Goal: Task Accomplishment & Management: Use online tool/utility

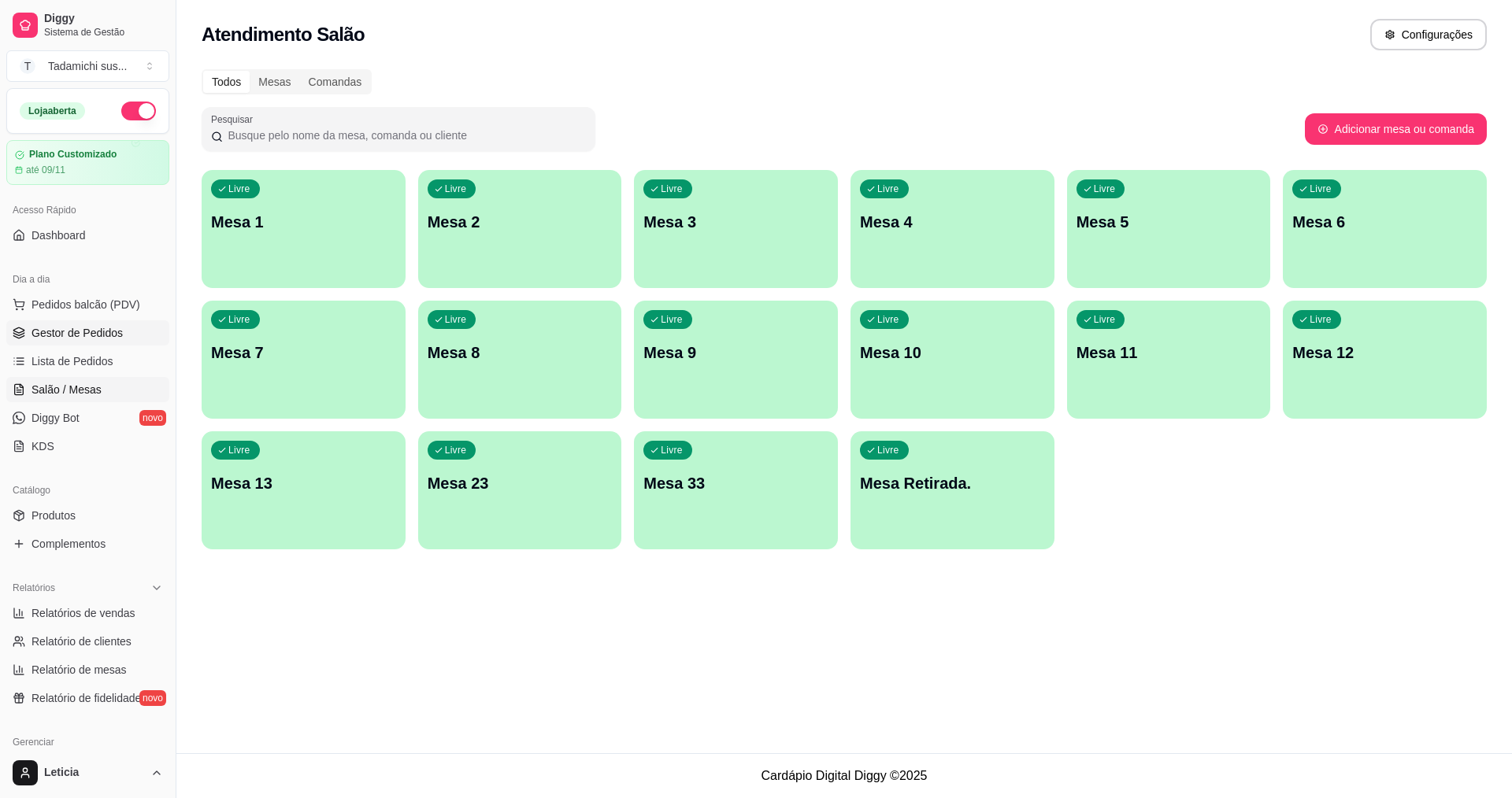
click at [93, 337] on span "Gestor de Pedidos" at bounding box center [77, 332] width 92 height 16
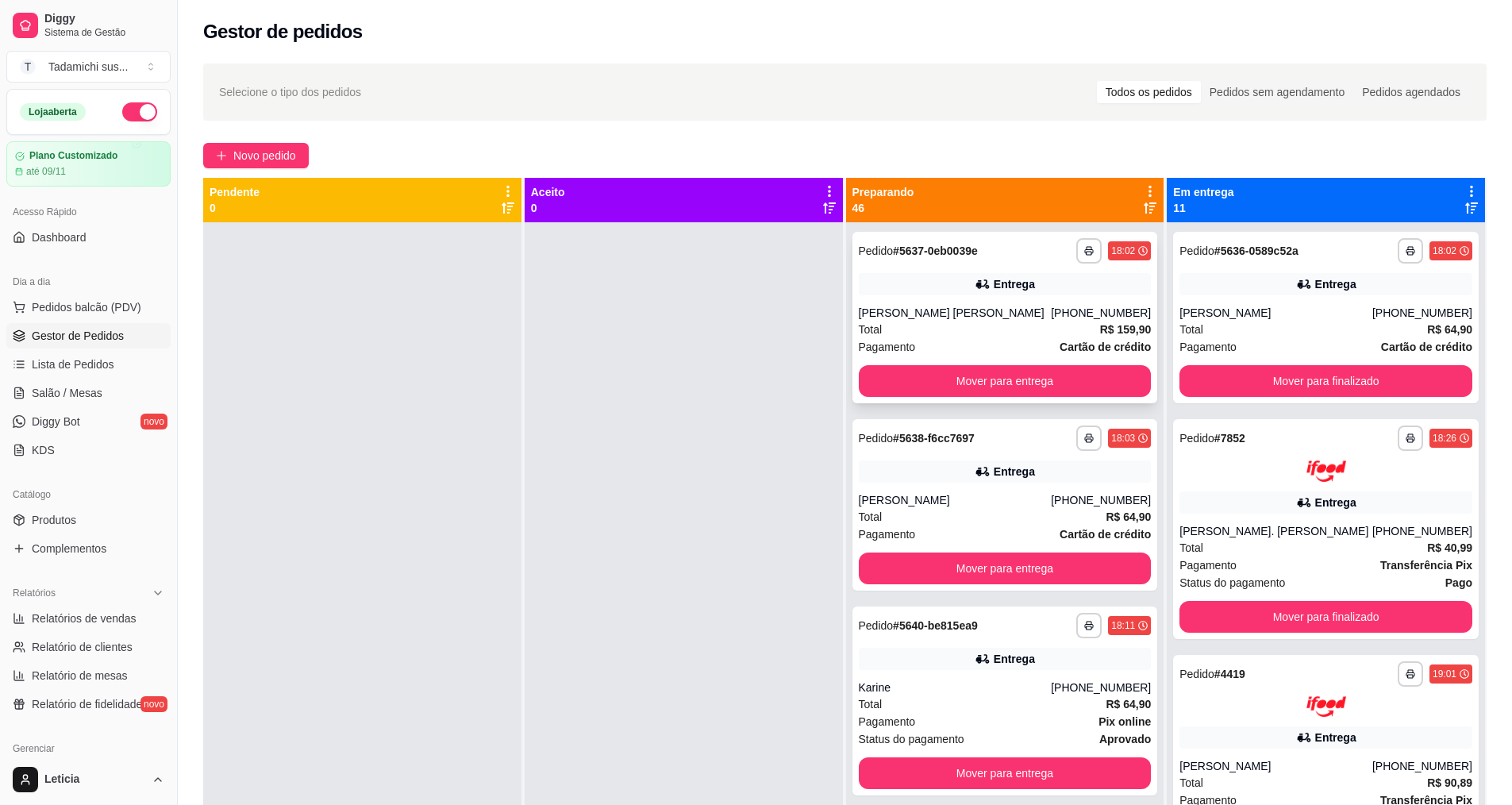
click at [1039, 293] on div "Entrega" at bounding box center [1005, 284] width 292 height 22
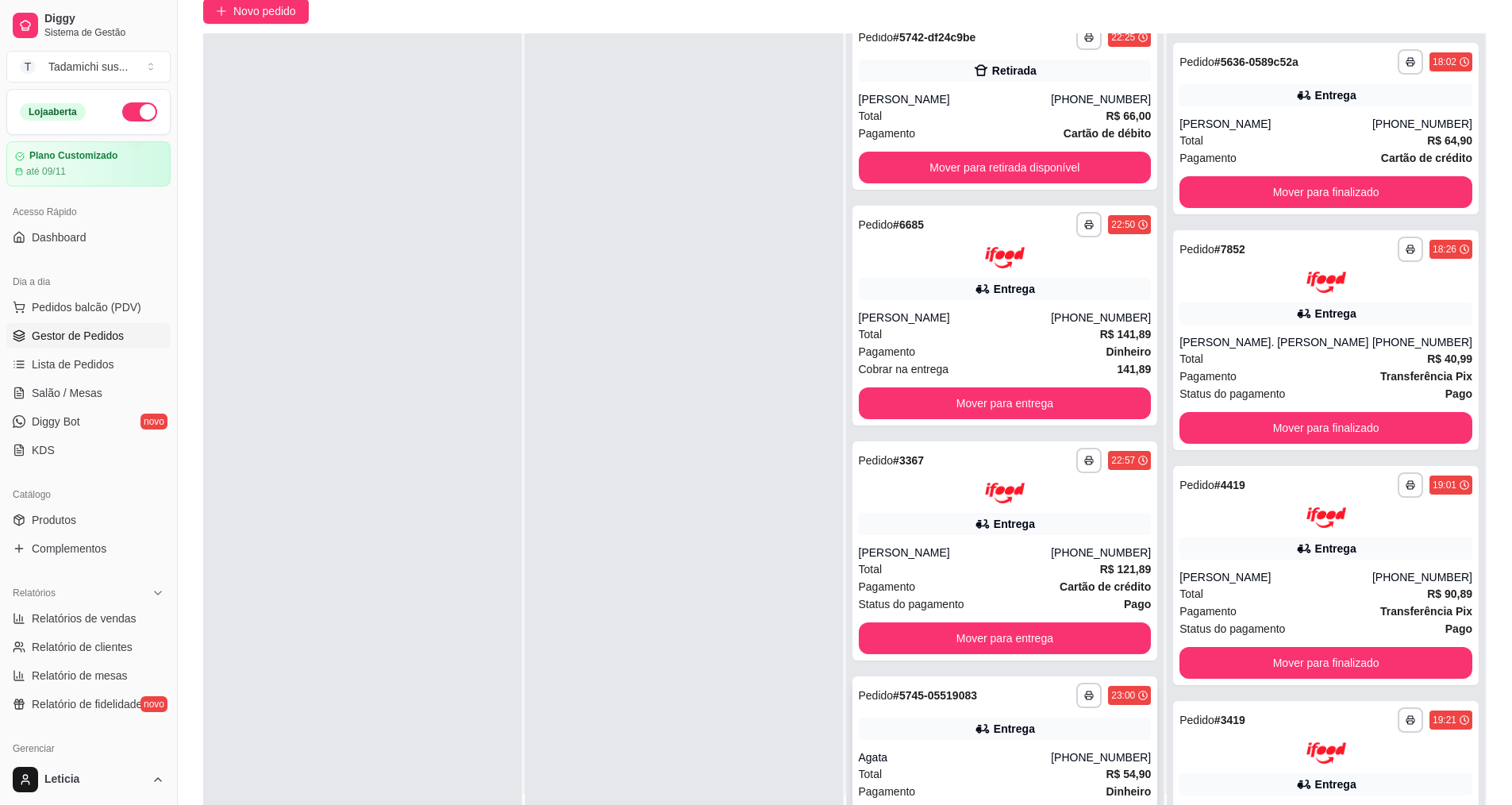
scroll to position [242, 0]
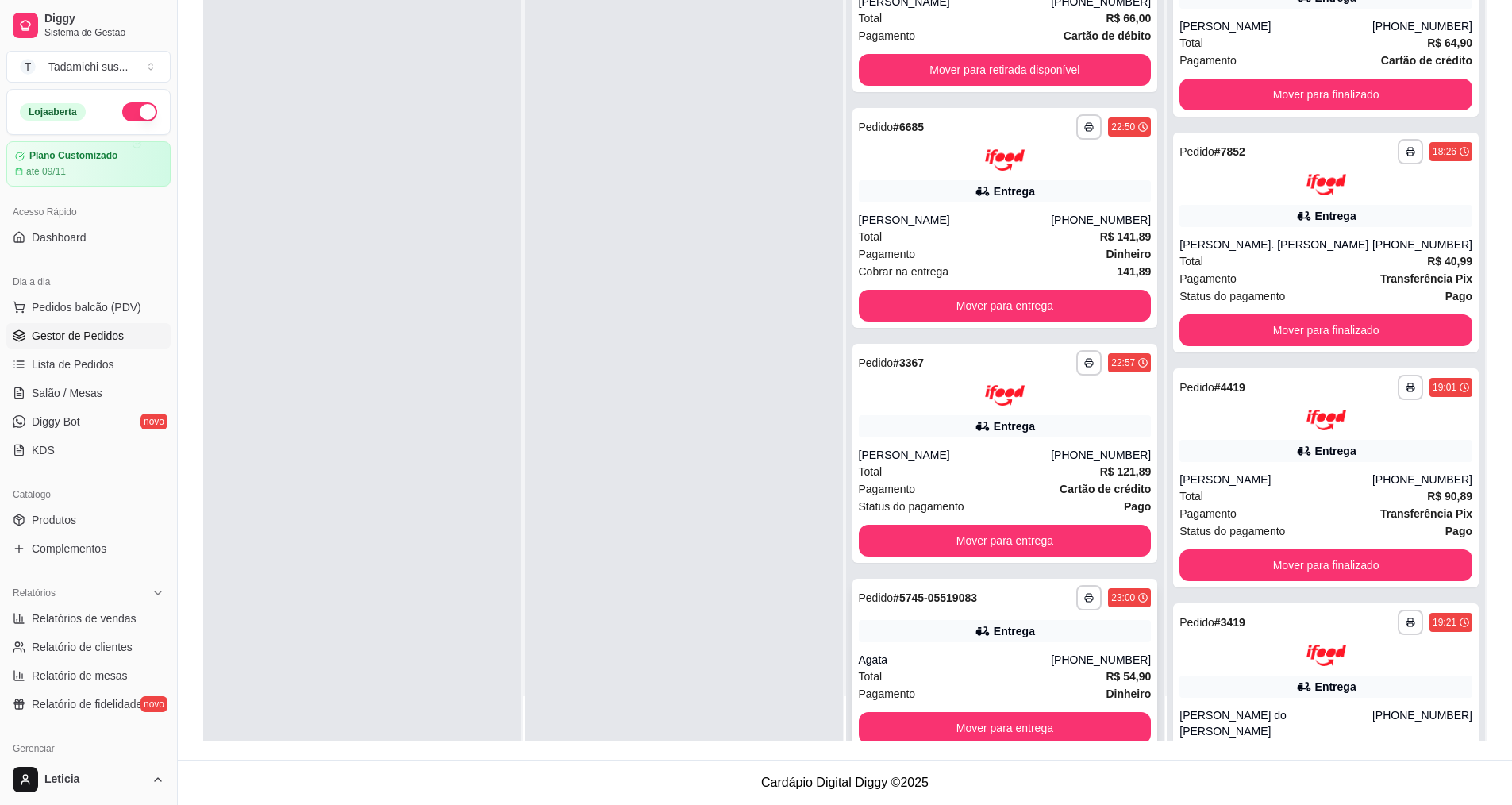
click at [1012, 652] on div "Agata" at bounding box center [955, 660] width 193 height 16
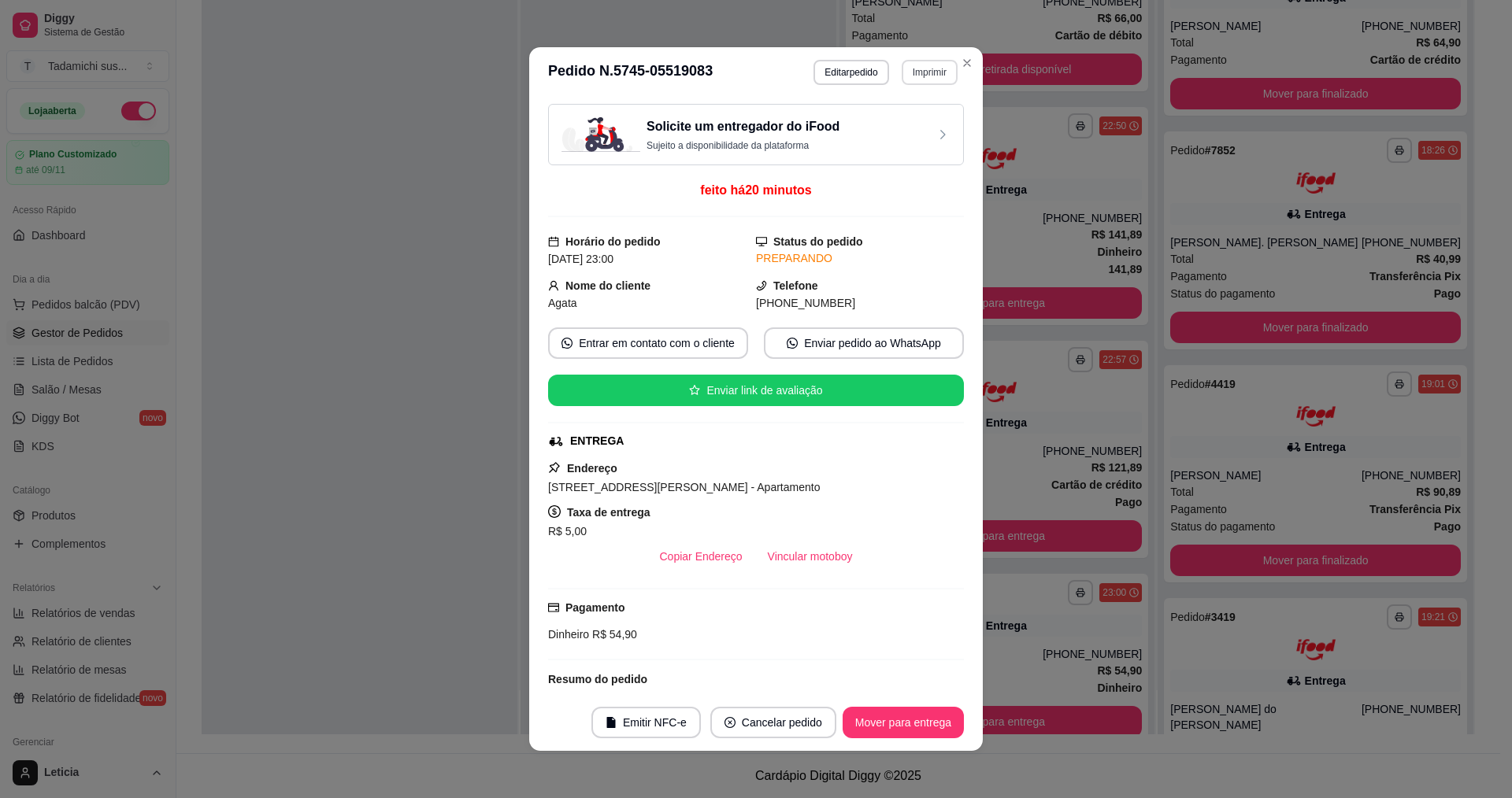
click at [920, 69] on button "Imprimir" at bounding box center [929, 73] width 56 height 26
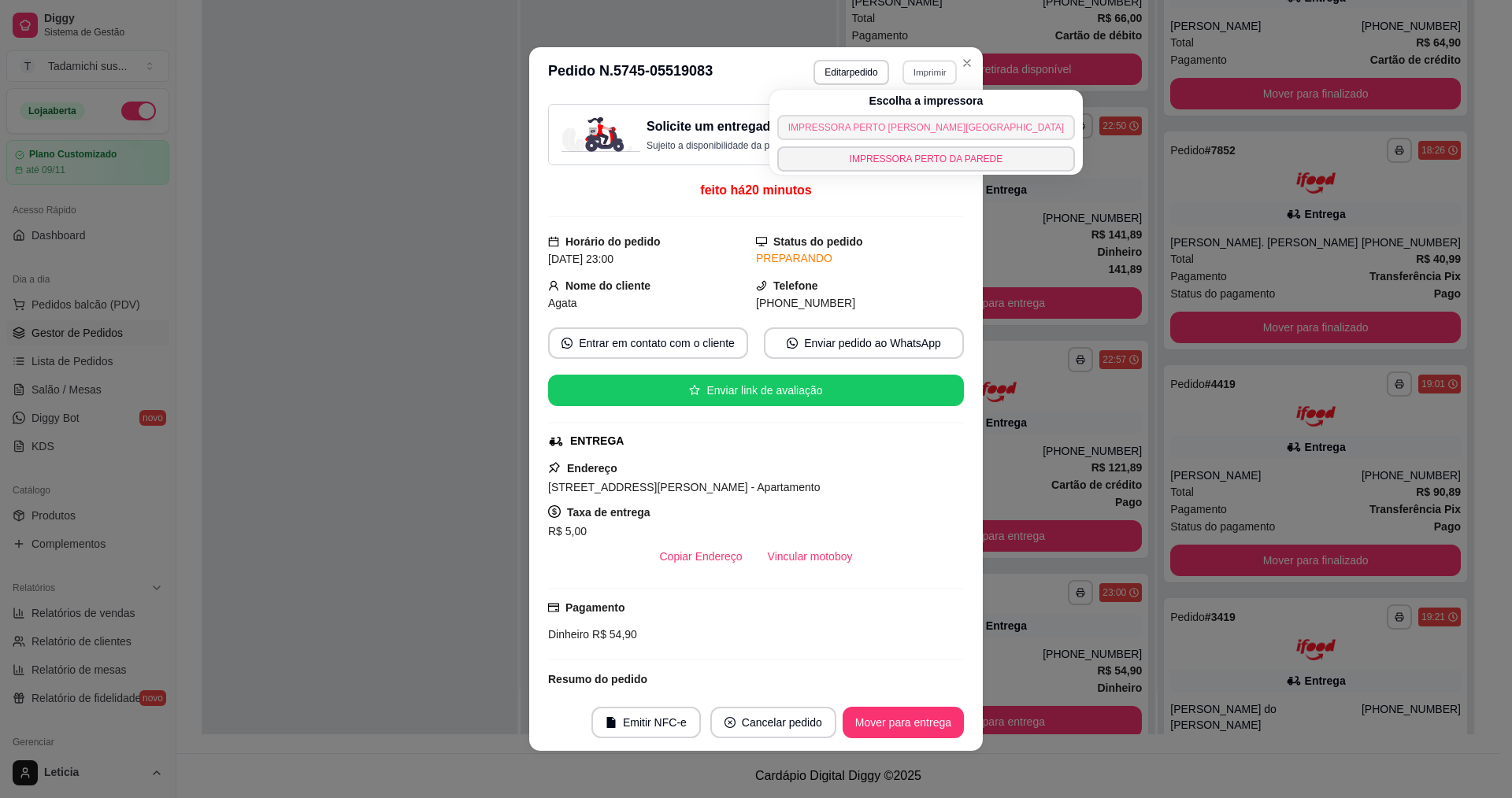
click at [893, 124] on button "IMPRESSORA PERTO [PERSON_NAME][GEOGRAPHIC_DATA]" at bounding box center [926, 127] width 298 height 26
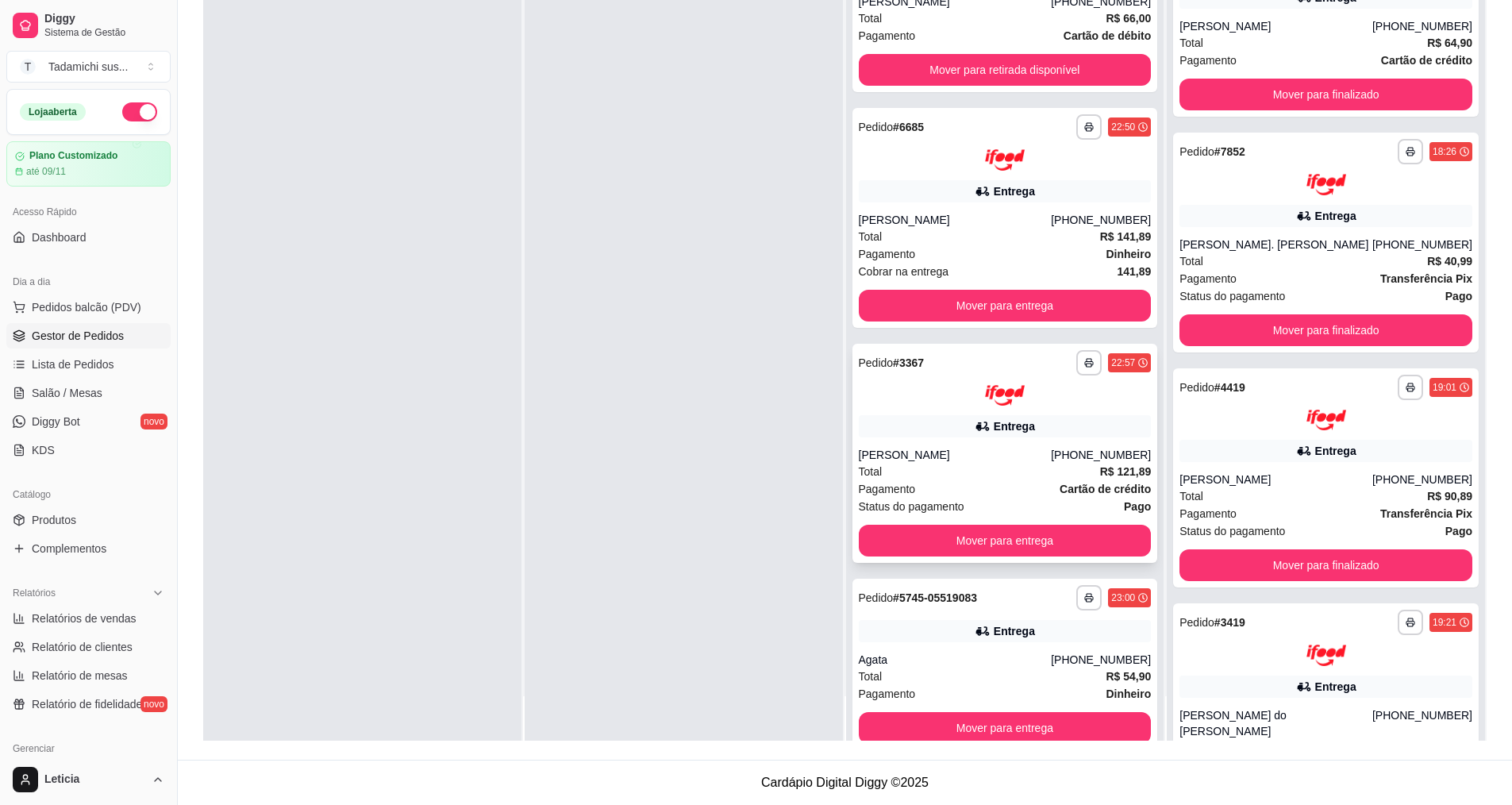
click at [1051, 415] on div "Entrega" at bounding box center [1005, 426] width 292 height 22
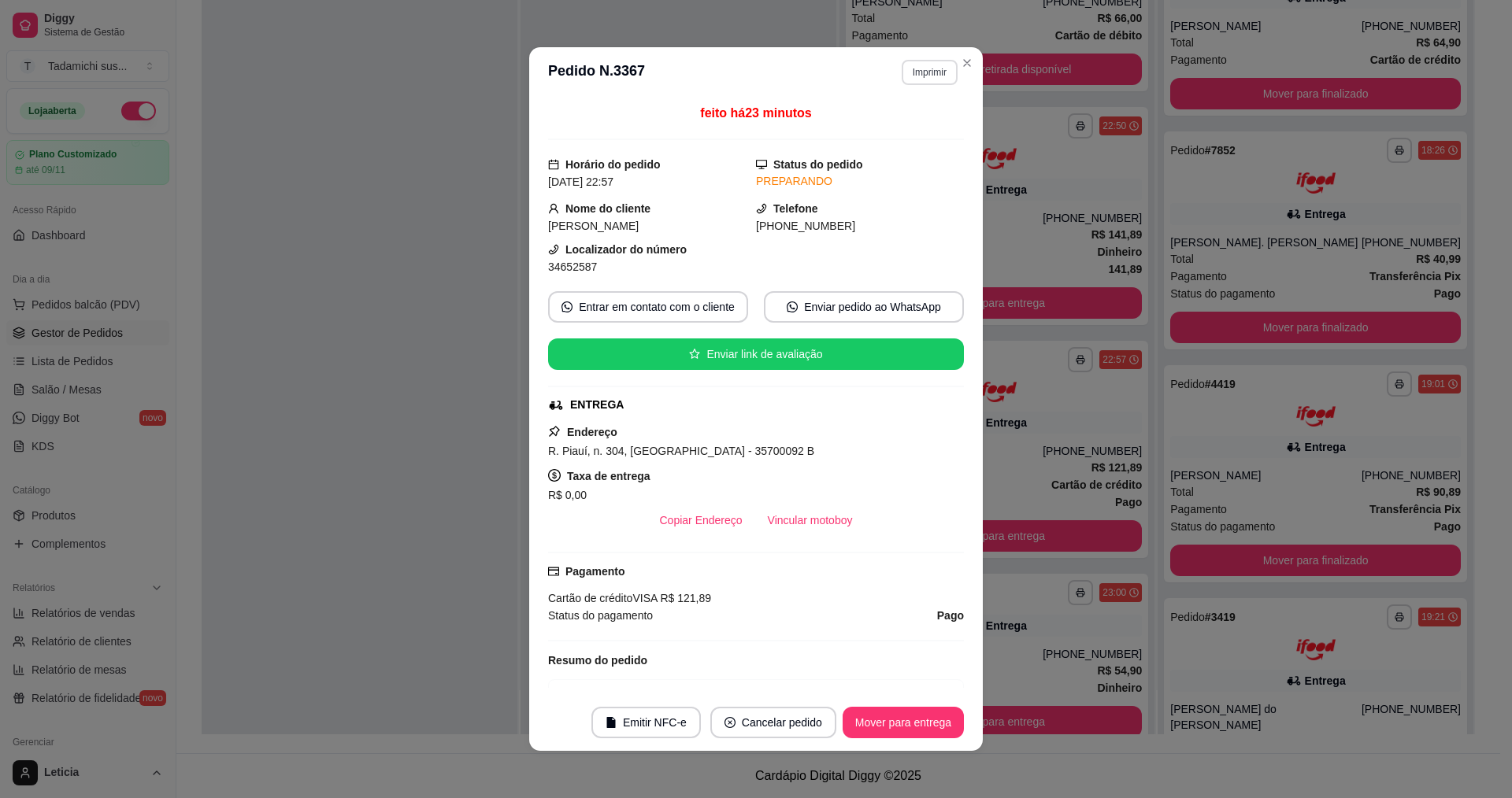
click at [902, 76] on button "Imprimir" at bounding box center [929, 73] width 56 height 26
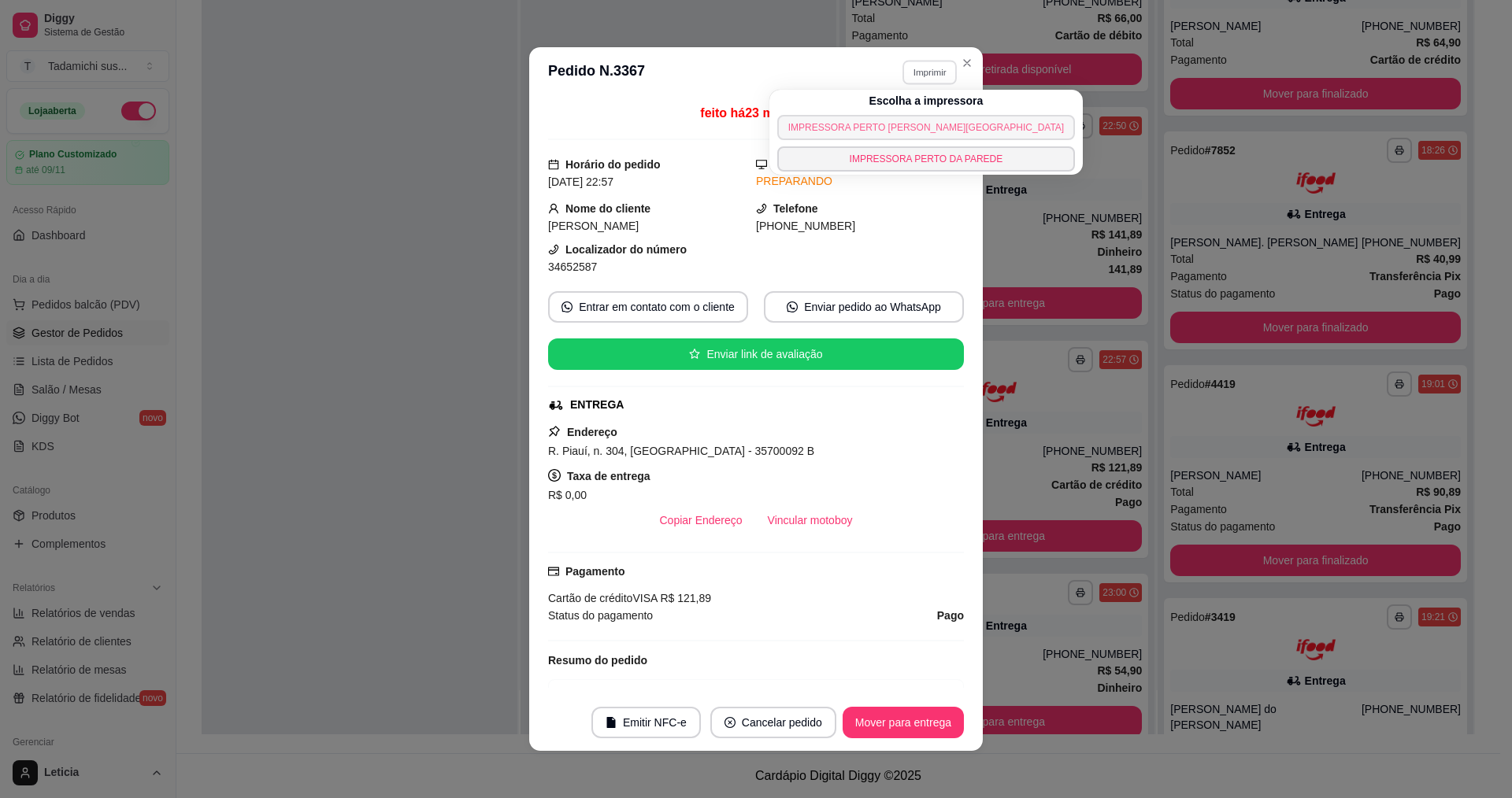
click at [913, 122] on button "IMPRESSORA PERTO [PERSON_NAME][GEOGRAPHIC_DATA]" at bounding box center [926, 127] width 298 height 26
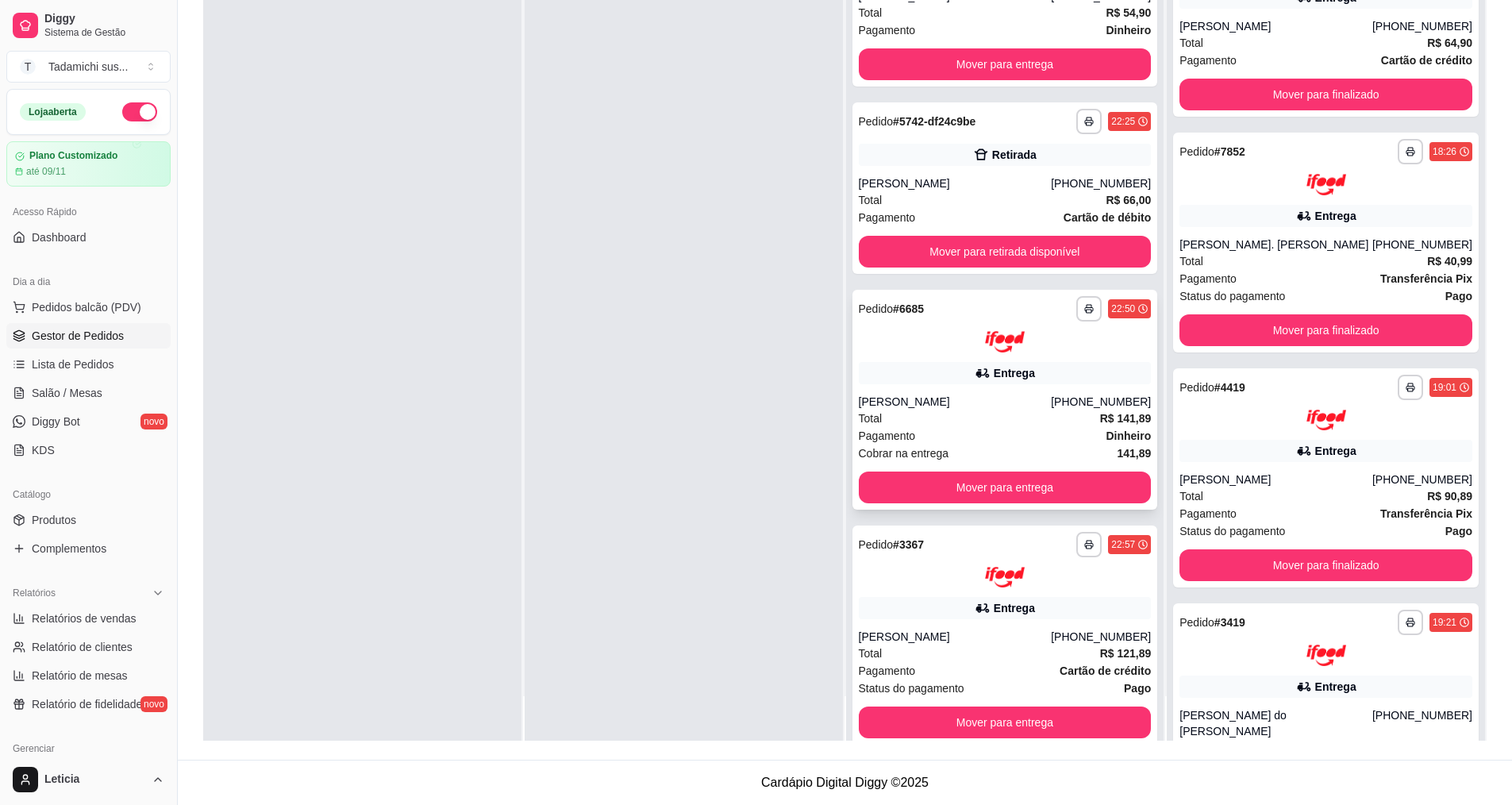
scroll to position [7781, 0]
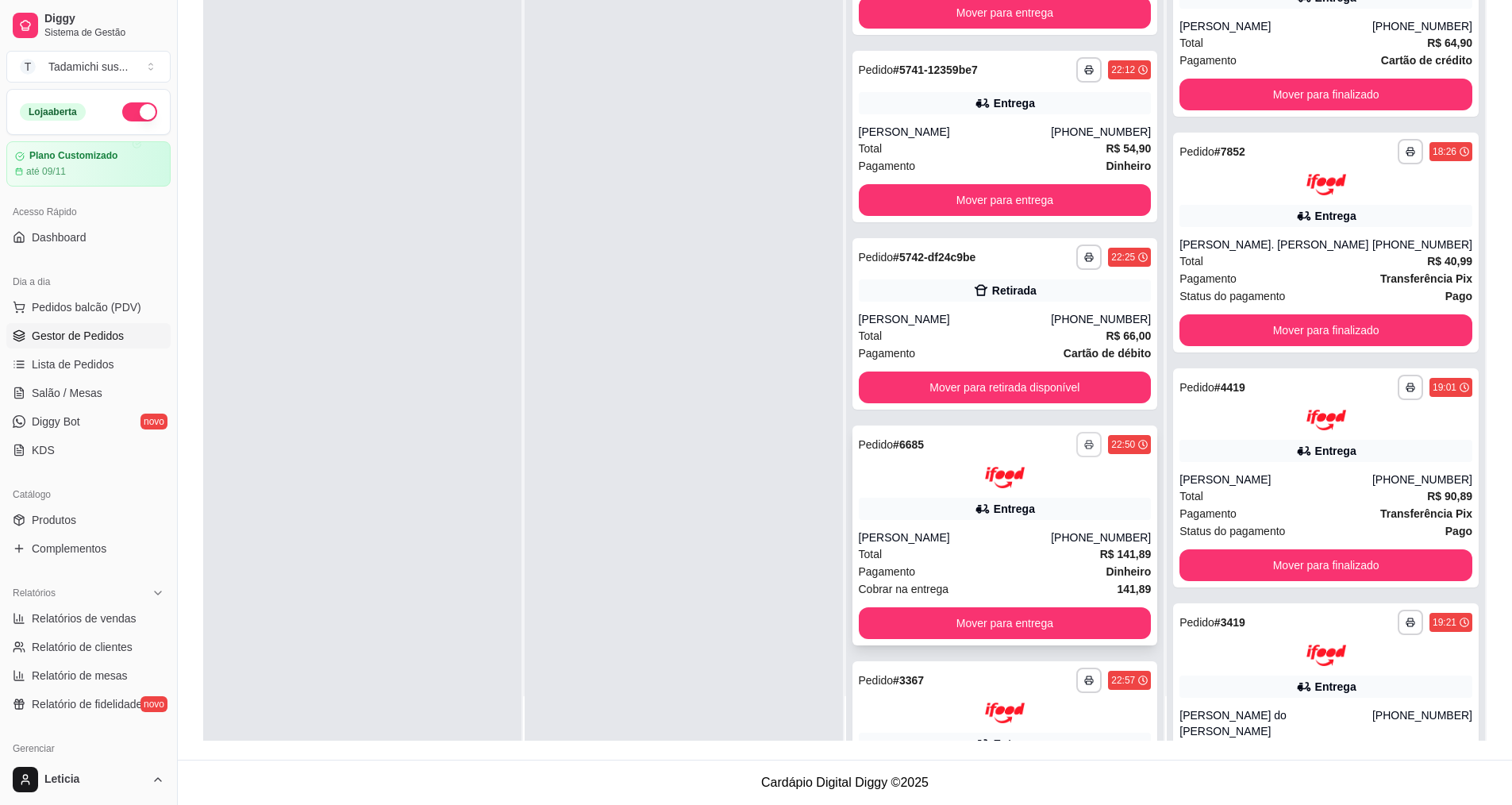
click at [1076, 432] on button "button" at bounding box center [1089, 445] width 26 height 26
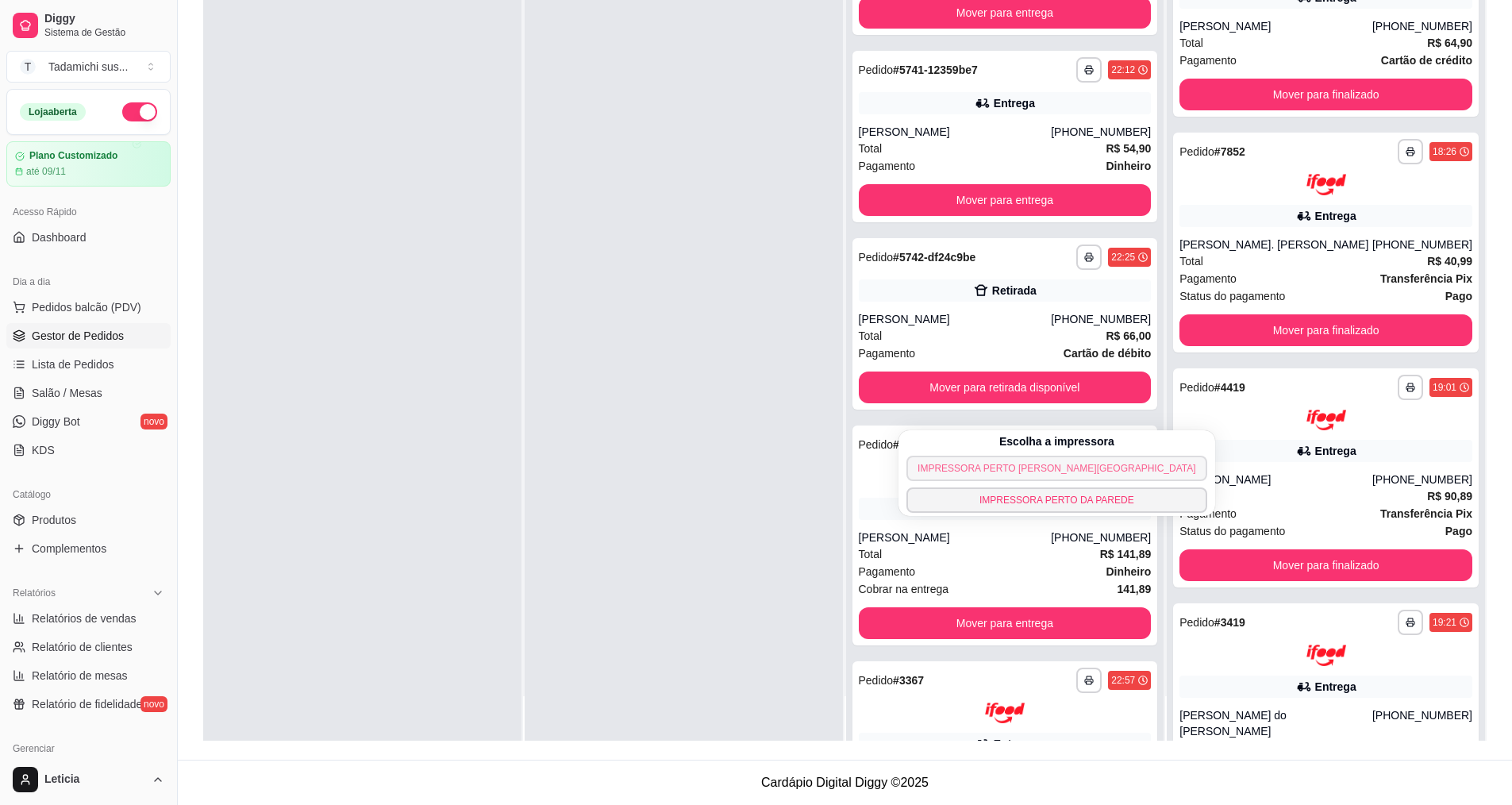
click at [1027, 461] on button "IMPRESSORA PERTO [PERSON_NAME][GEOGRAPHIC_DATA]" at bounding box center [1056, 469] width 300 height 26
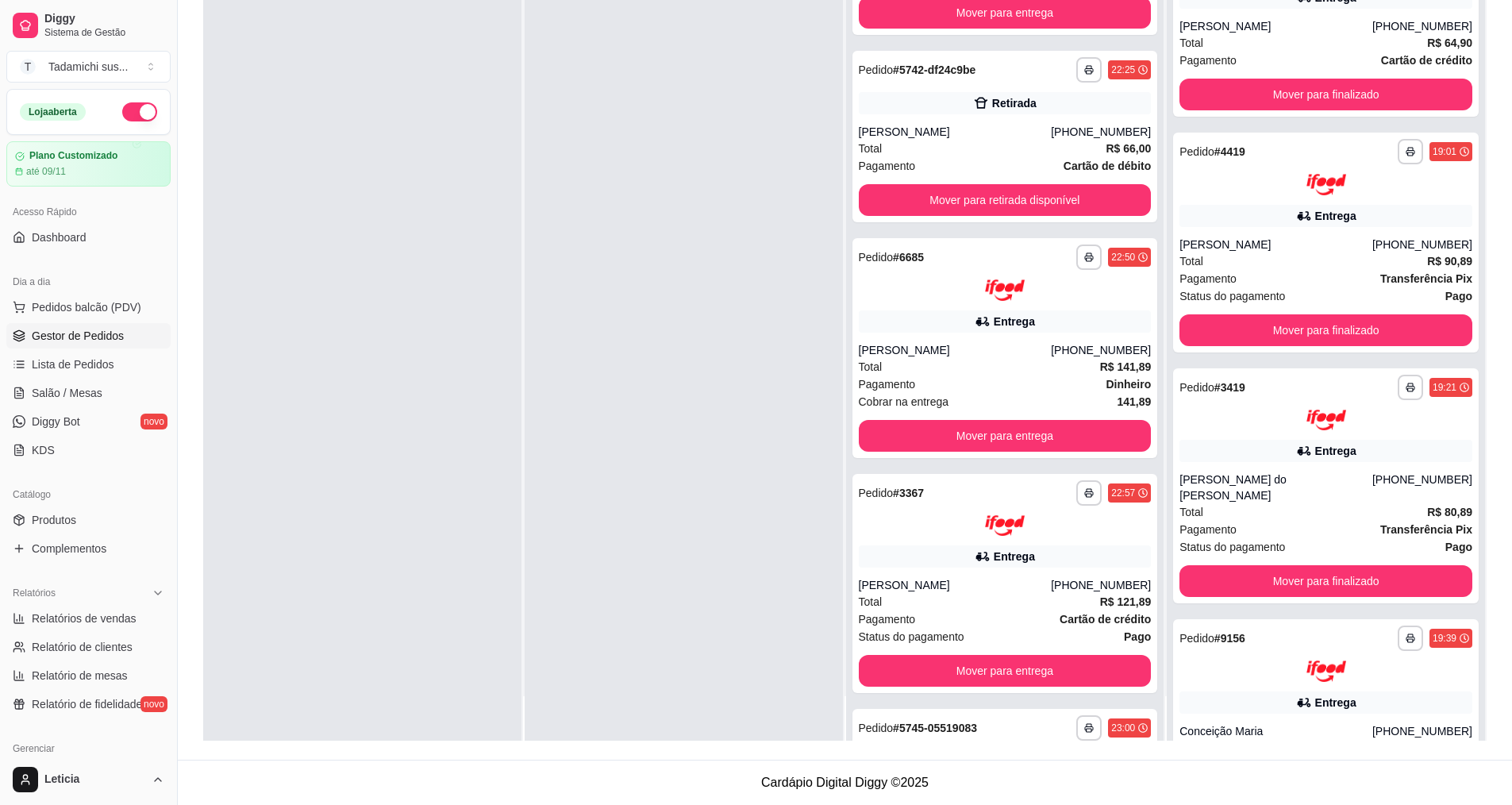
scroll to position [5446, 0]
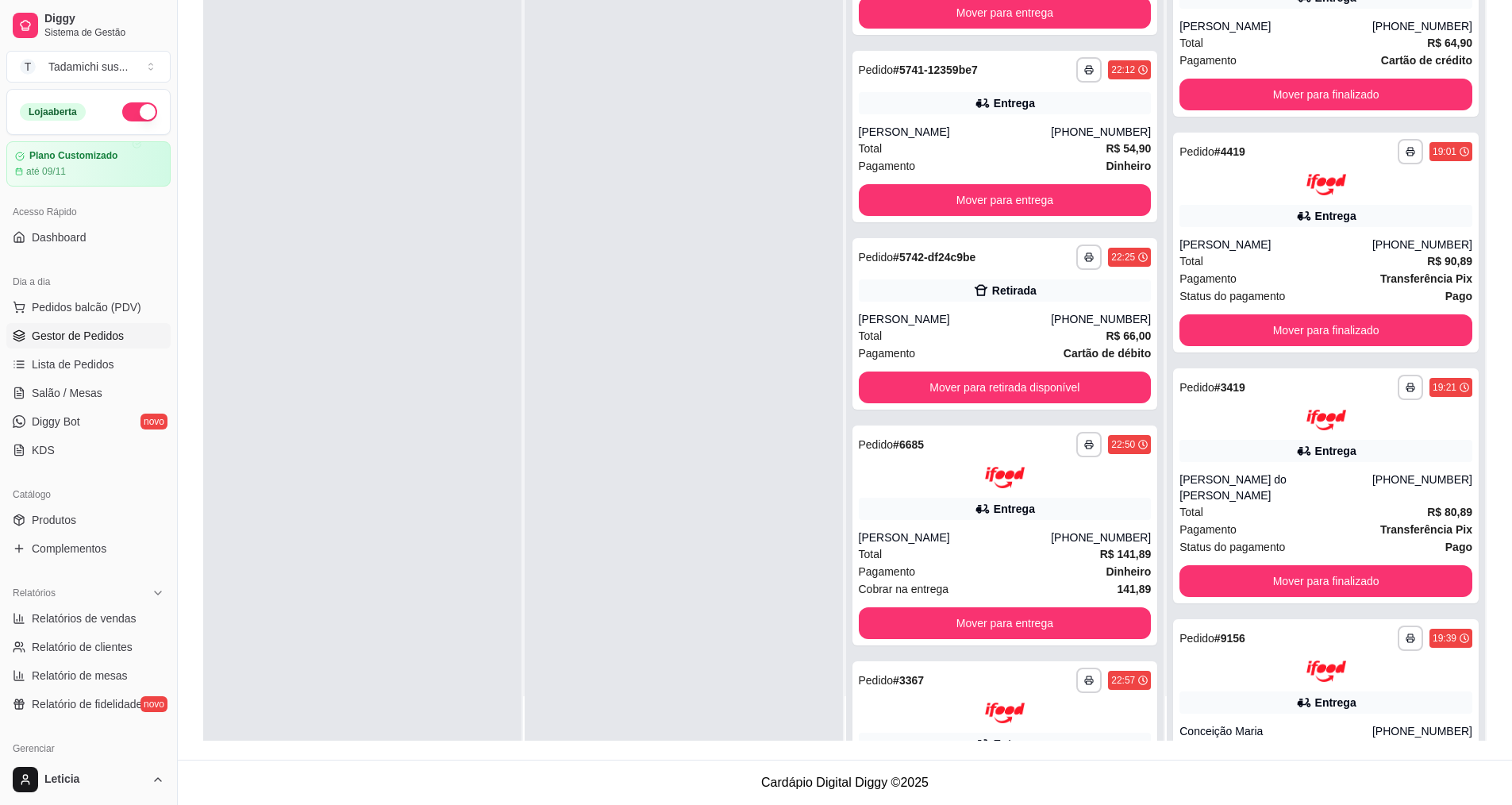
click at [122, 111] on button "button" at bounding box center [139, 111] width 35 height 19
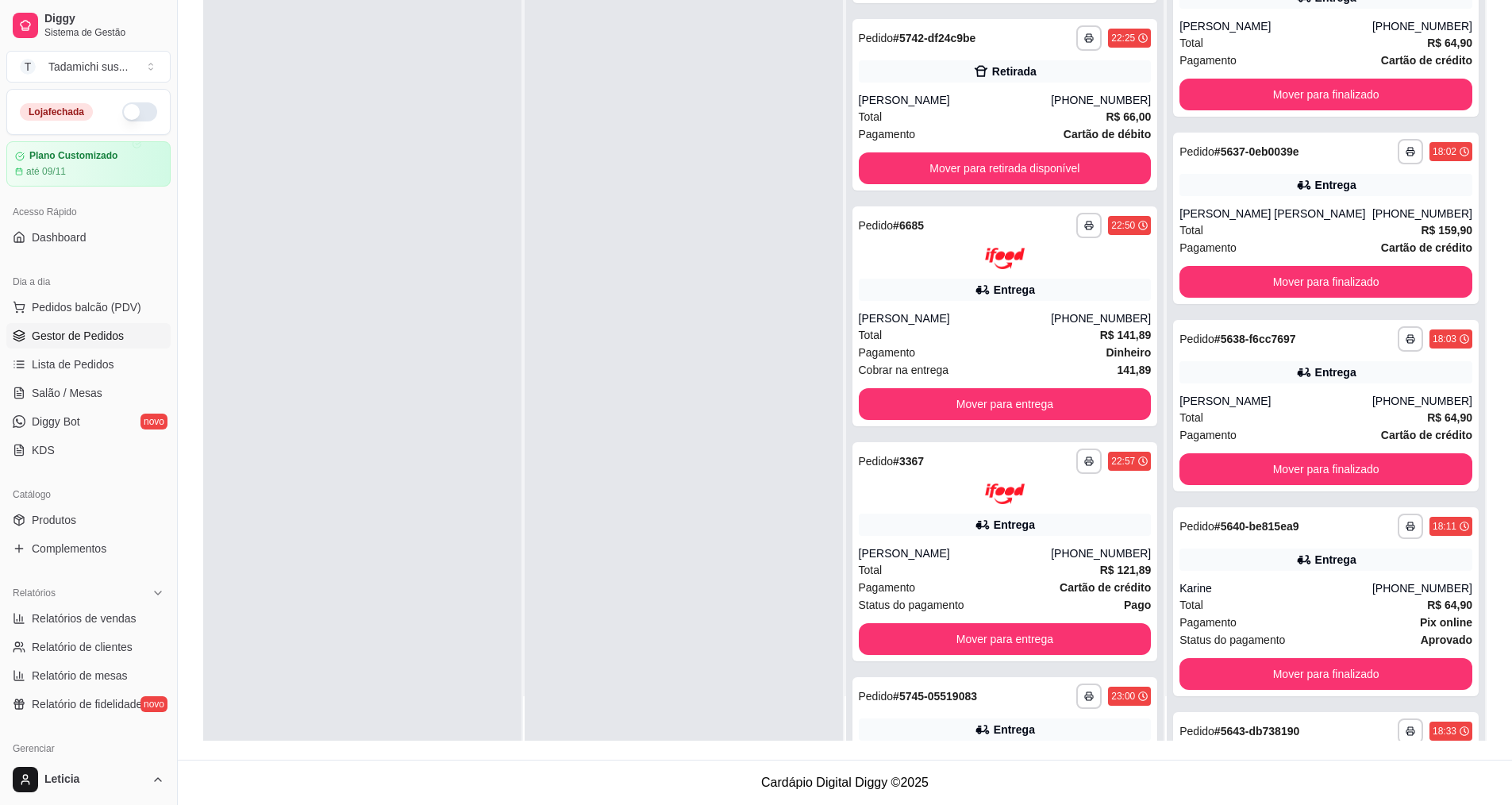
scroll to position [0, 0]
